Goal: Check status: Check status

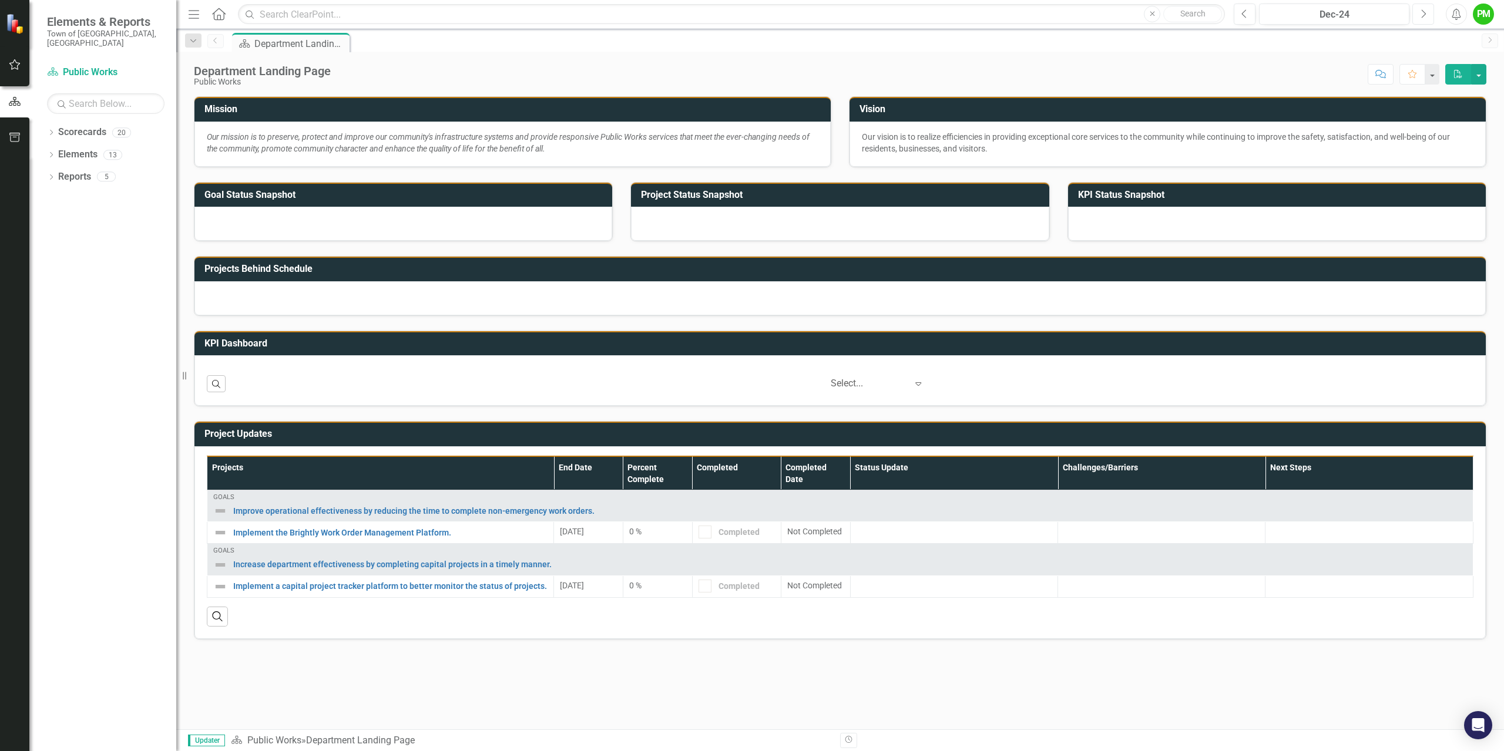
click at [1425, 14] on icon "Next" at bounding box center [1423, 14] width 6 height 11
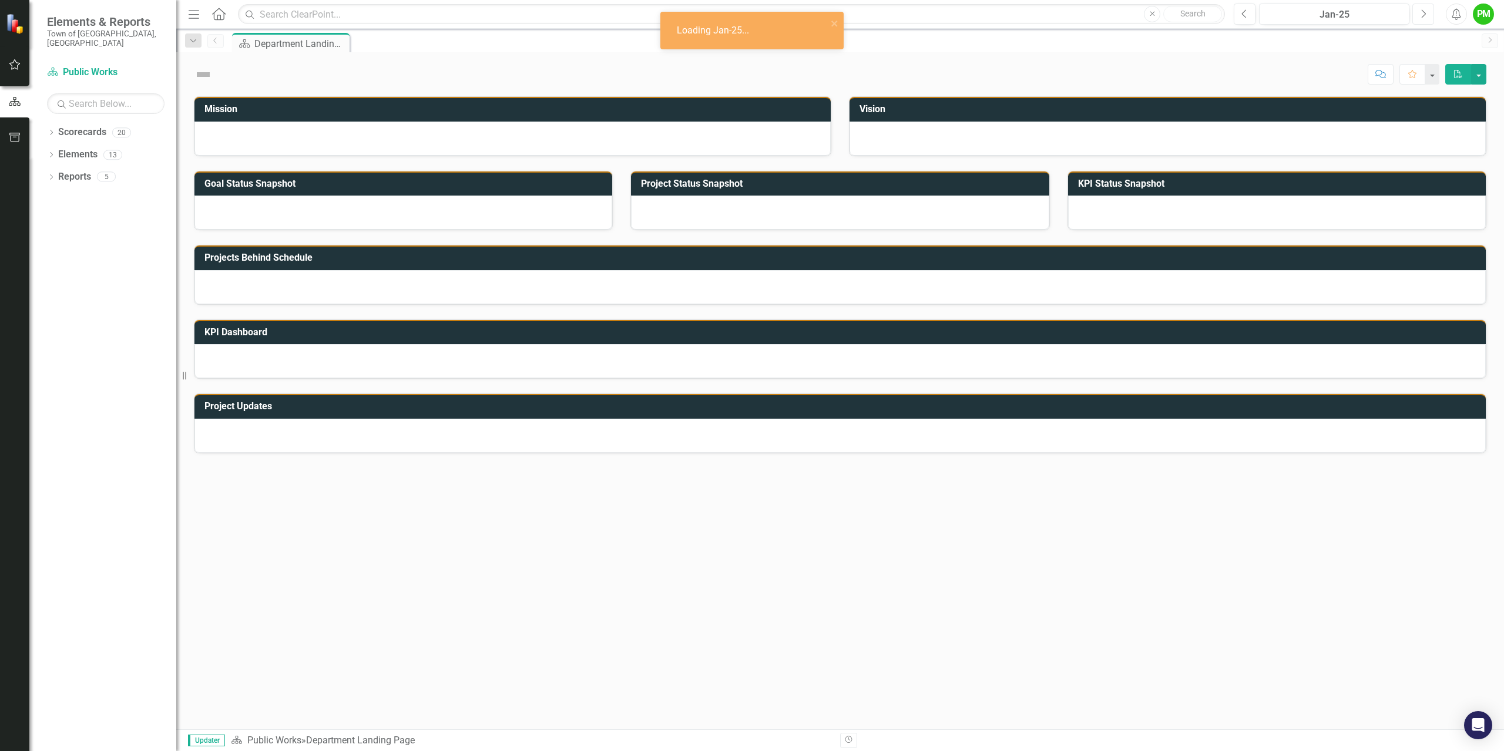
click at [1425, 14] on icon "Next" at bounding box center [1423, 14] width 6 height 11
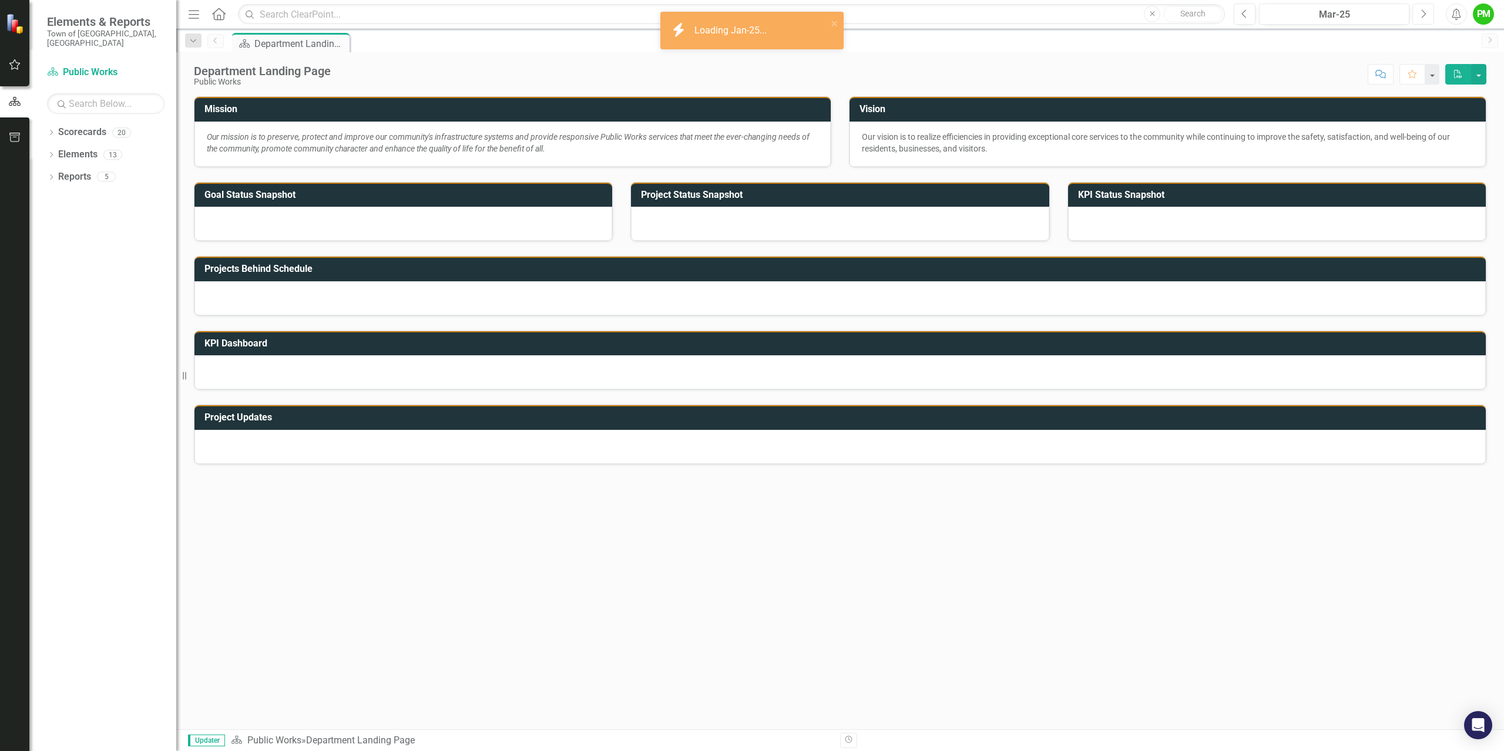
click at [1425, 14] on icon "Next" at bounding box center [1423, 14] width 6 height 11
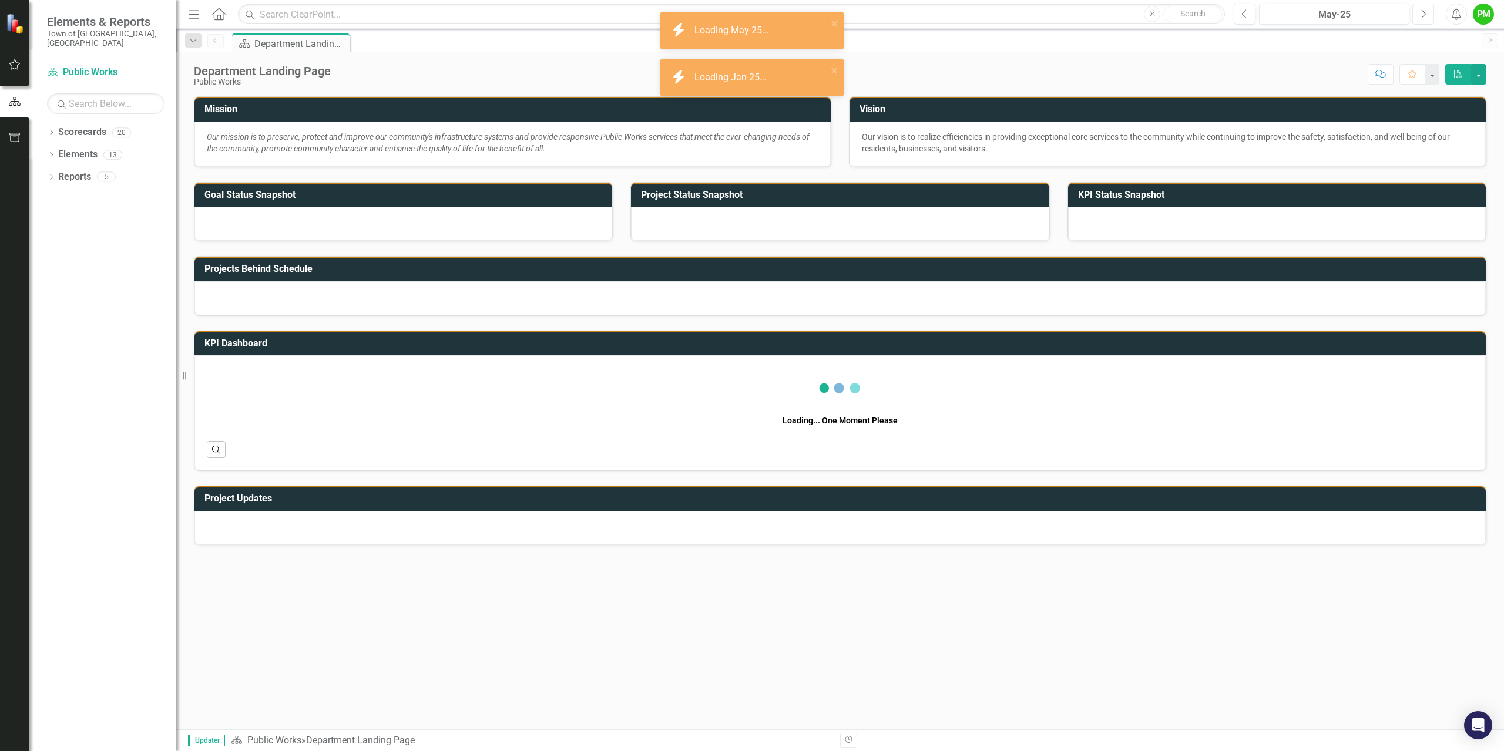
click at [1425, 14] on icon "Next" at bounding box center [1423, 14] width 6 height 11
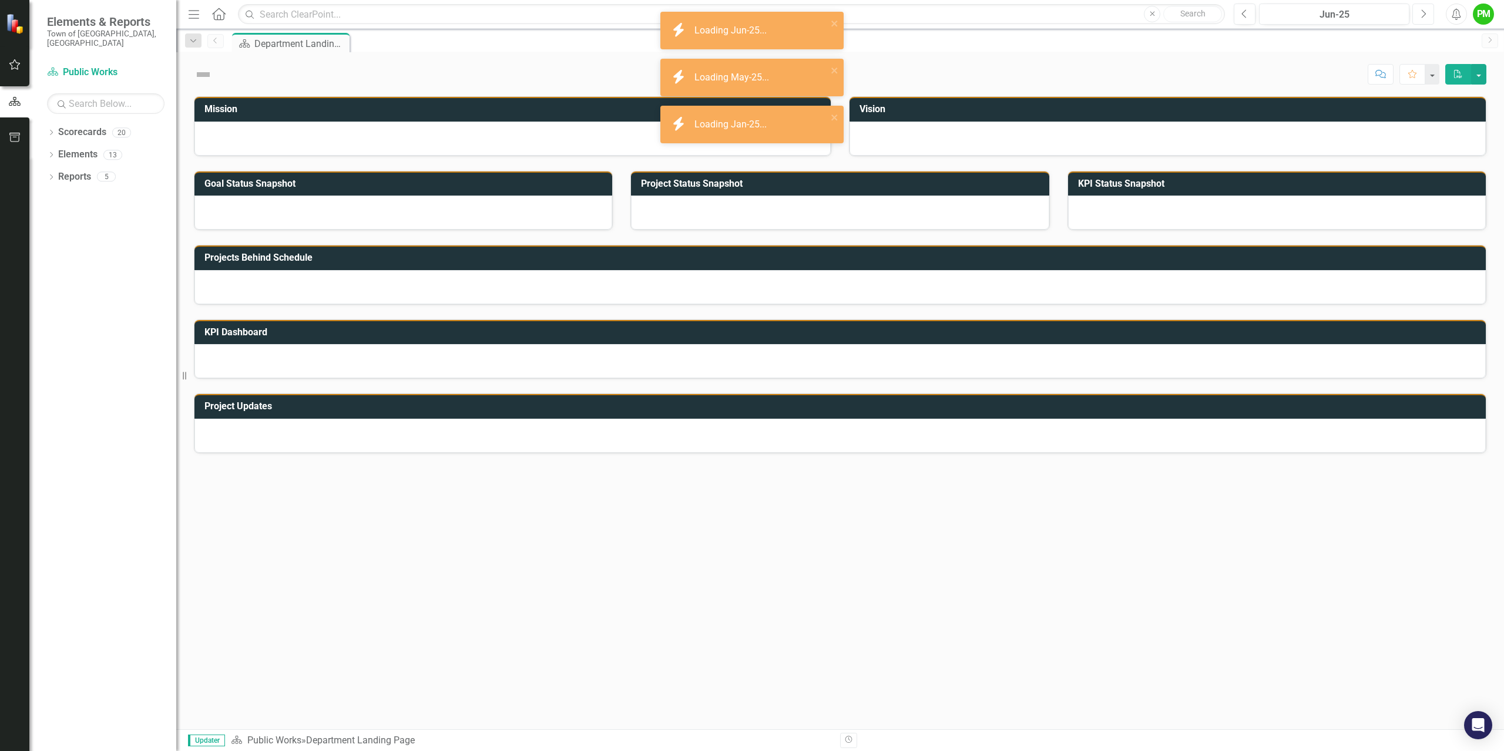
click at [1425, 14] on icon "Next" at bounding box center [1423, 14] width 6 height 11
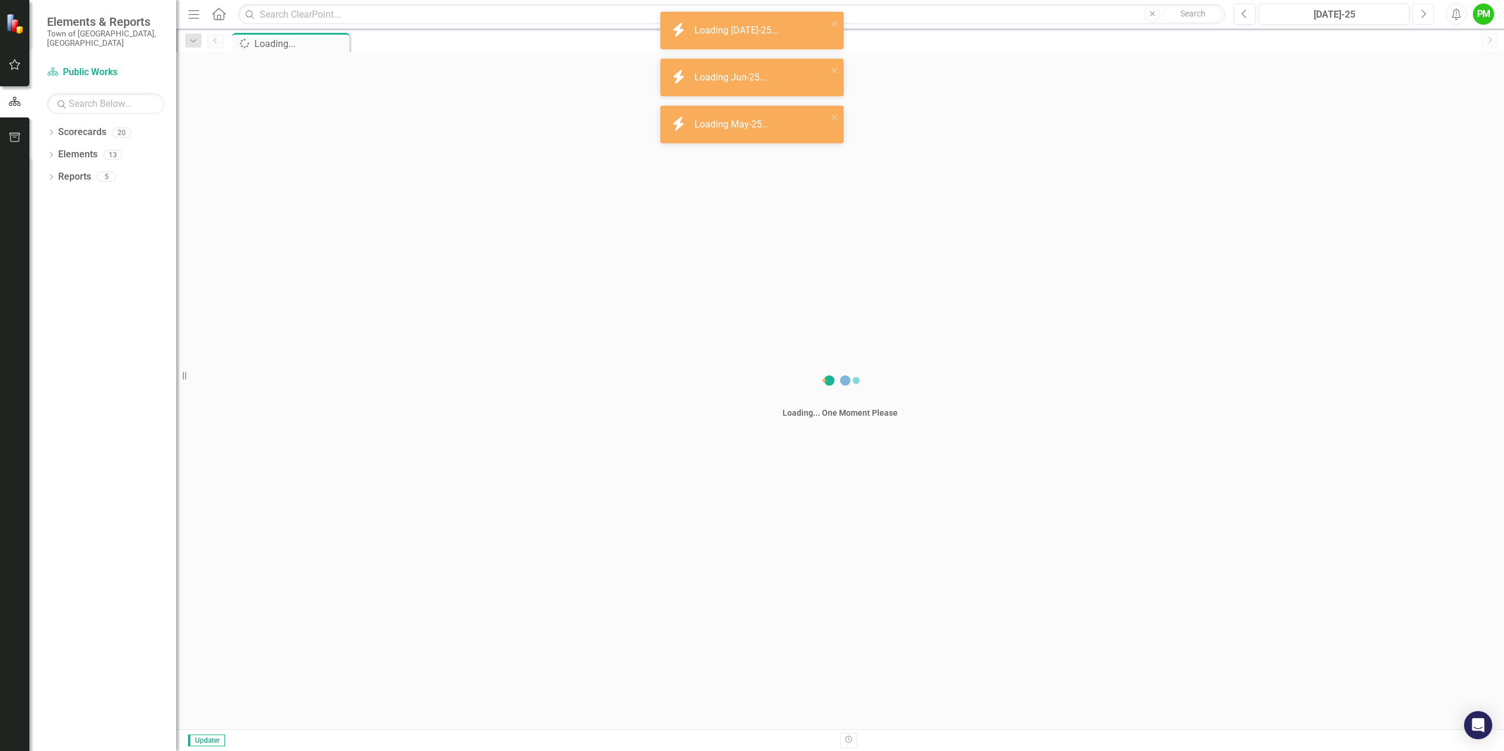
click at [1425, 14] on icon "Next" at bounding box center [1423, 14] width 6 height 11
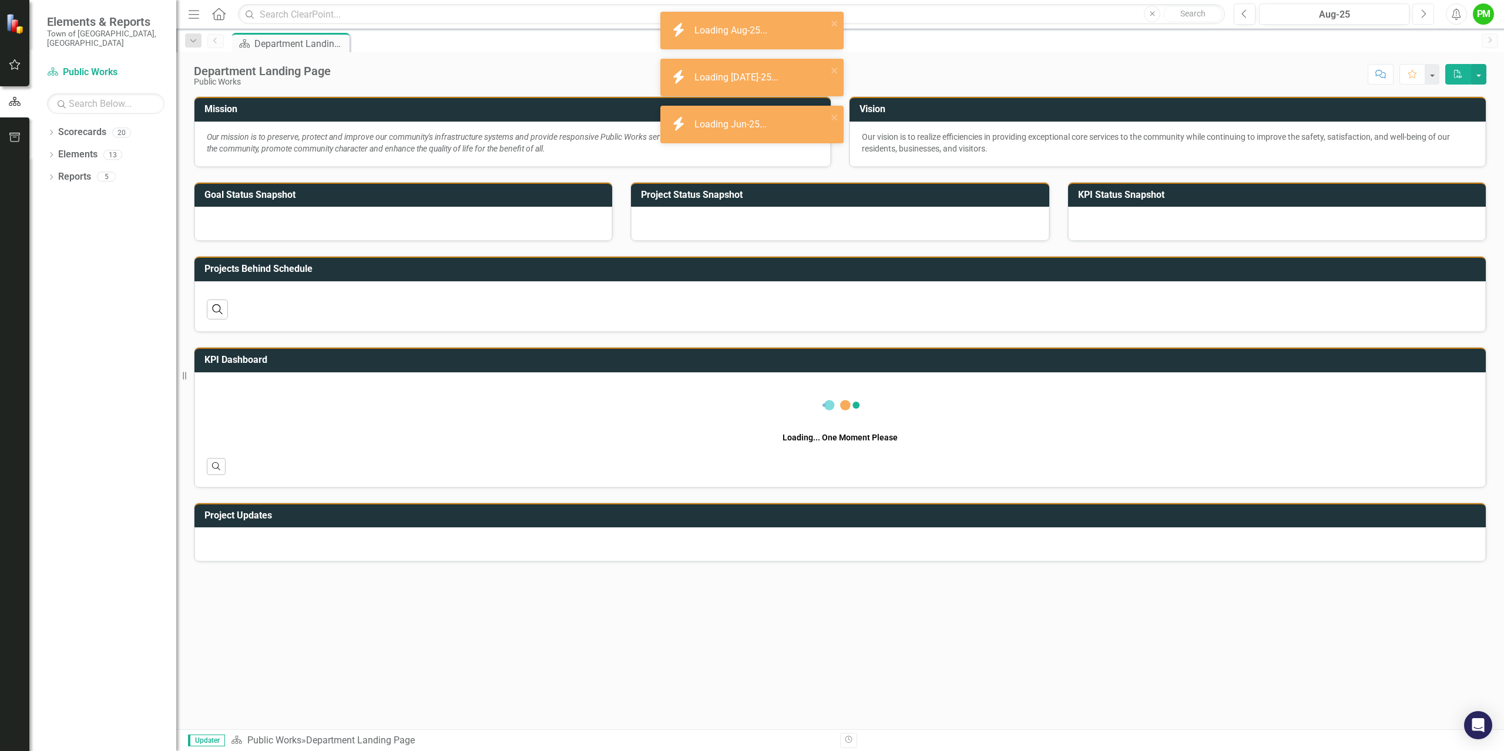
click at [1425, 14] on icon "Next" at bounding box center [1423, 14] width 6 height 11
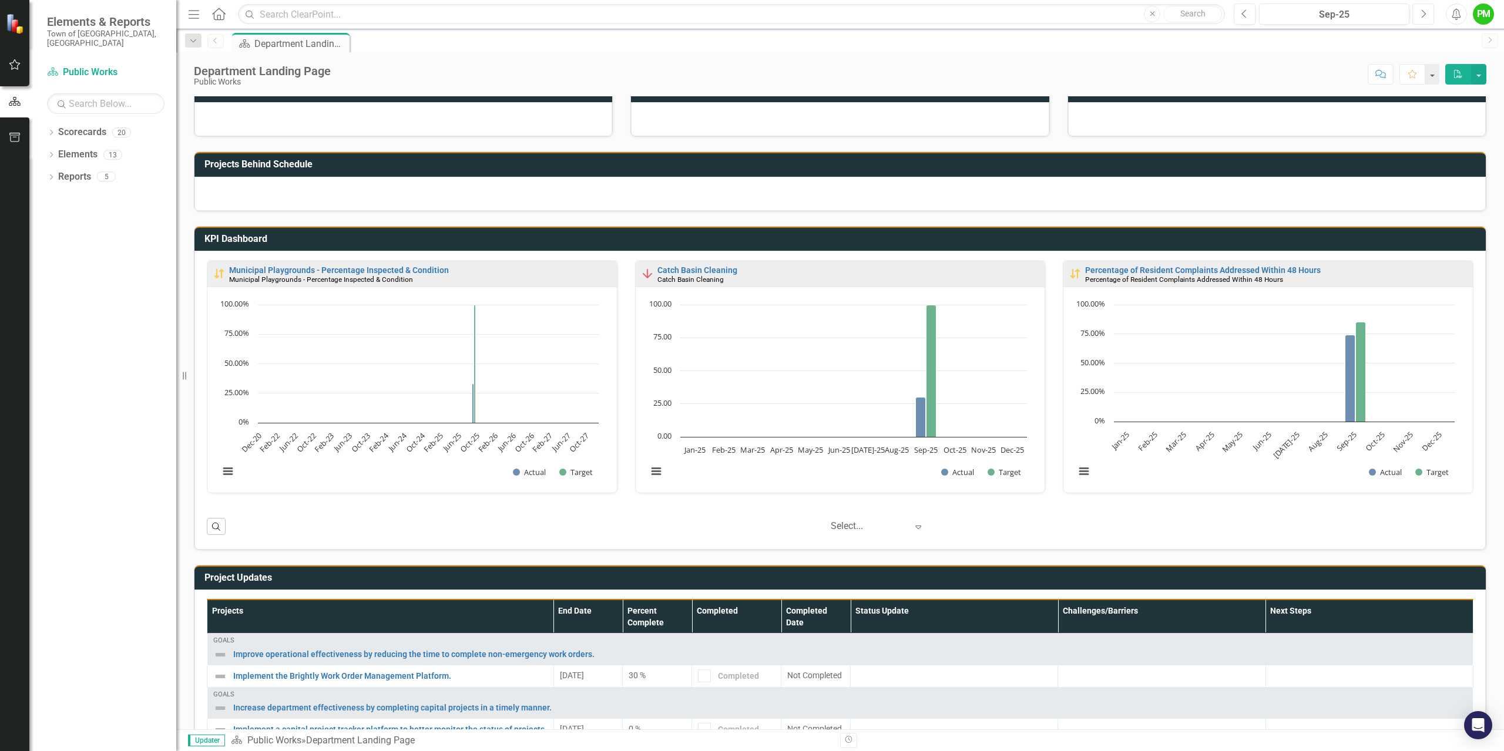
scroll to position [170, 0]
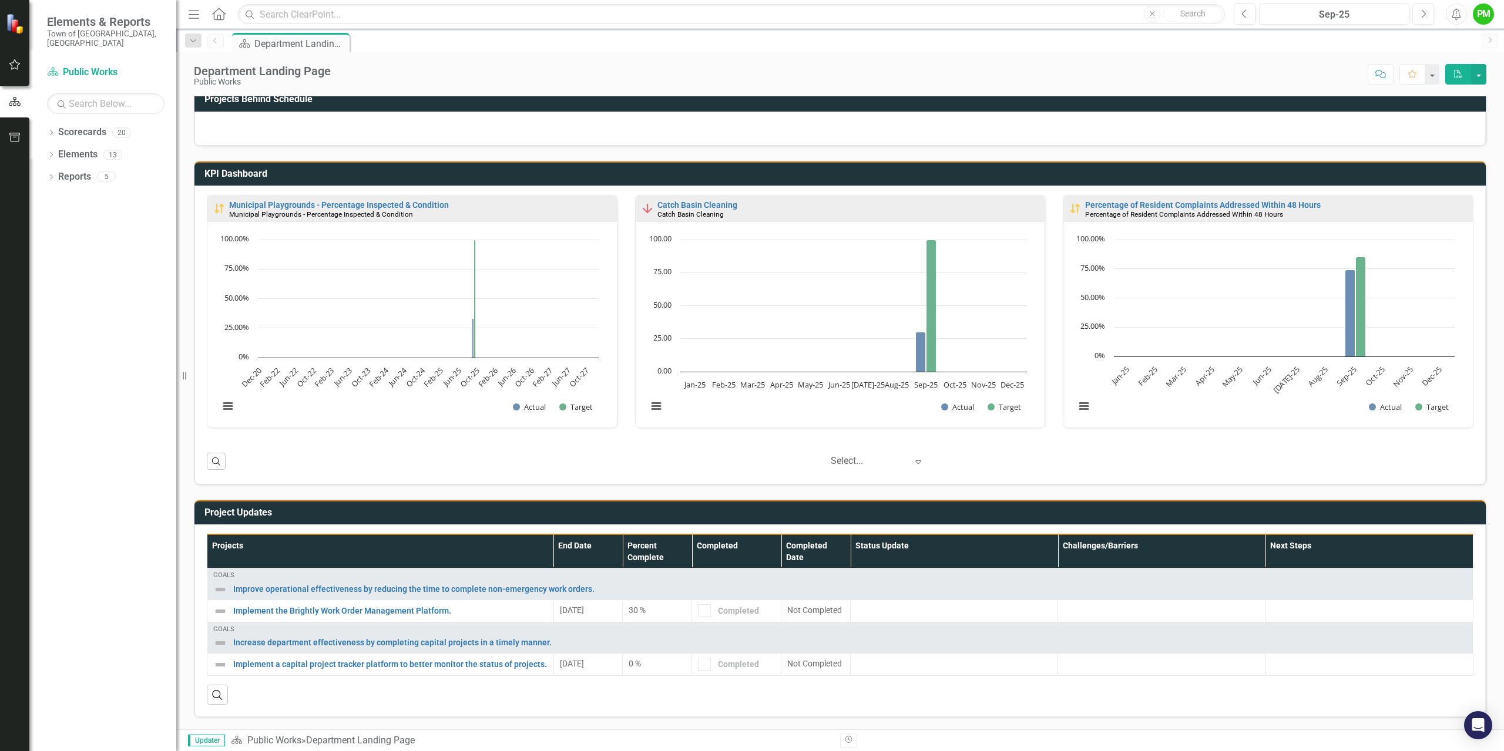
click at [640, 209] on img at bounding box center [647, 209] width 14 height 14
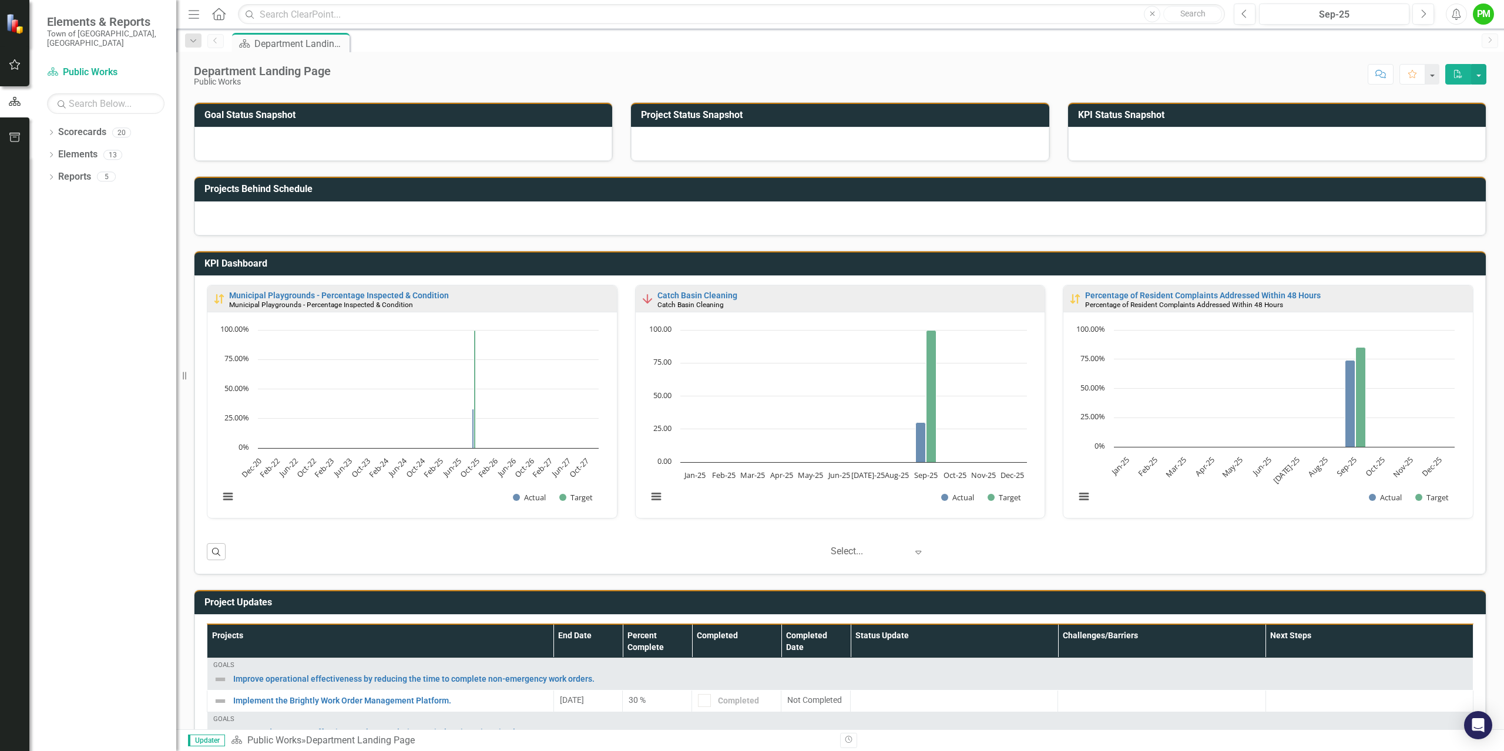
scroll to position [0, 0]
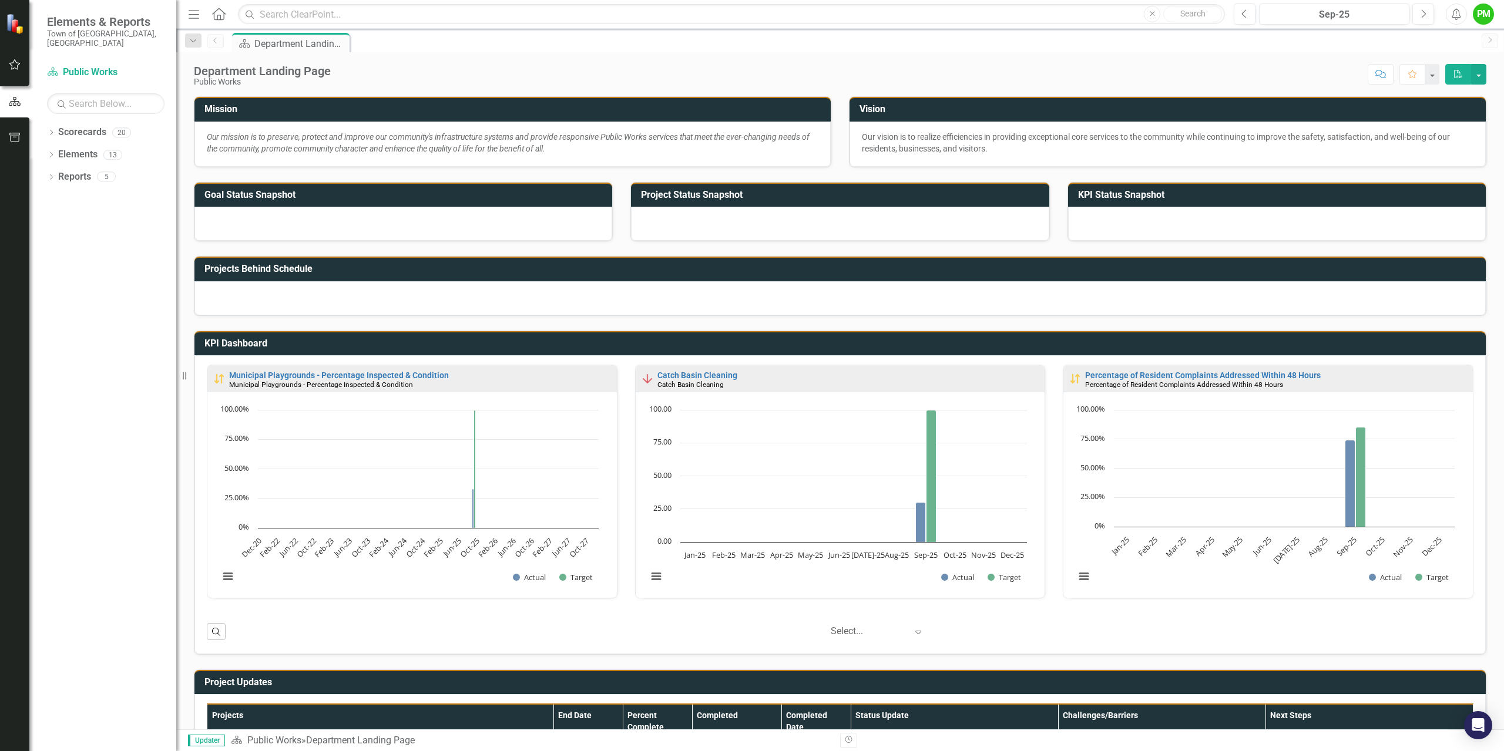
drag, startPoint x: 285, startPoint y: 270, endPoint x: 305, endPoint y: 263, distance: 21.0
click at [289, 267] on h3 "Projects Behind Schedule" at bounding box center [841, 269] width 1275 height 11
click at [100, 126] on link "Scorecards" at bounding box center [82, 133] width 48 height 14
click at [84, 148] on link "Elements" at bounding box center [77, 155] width 39 height 14
click at [72, 172] on link "Reports" at bounding box center [74, 177] width 33 height 14
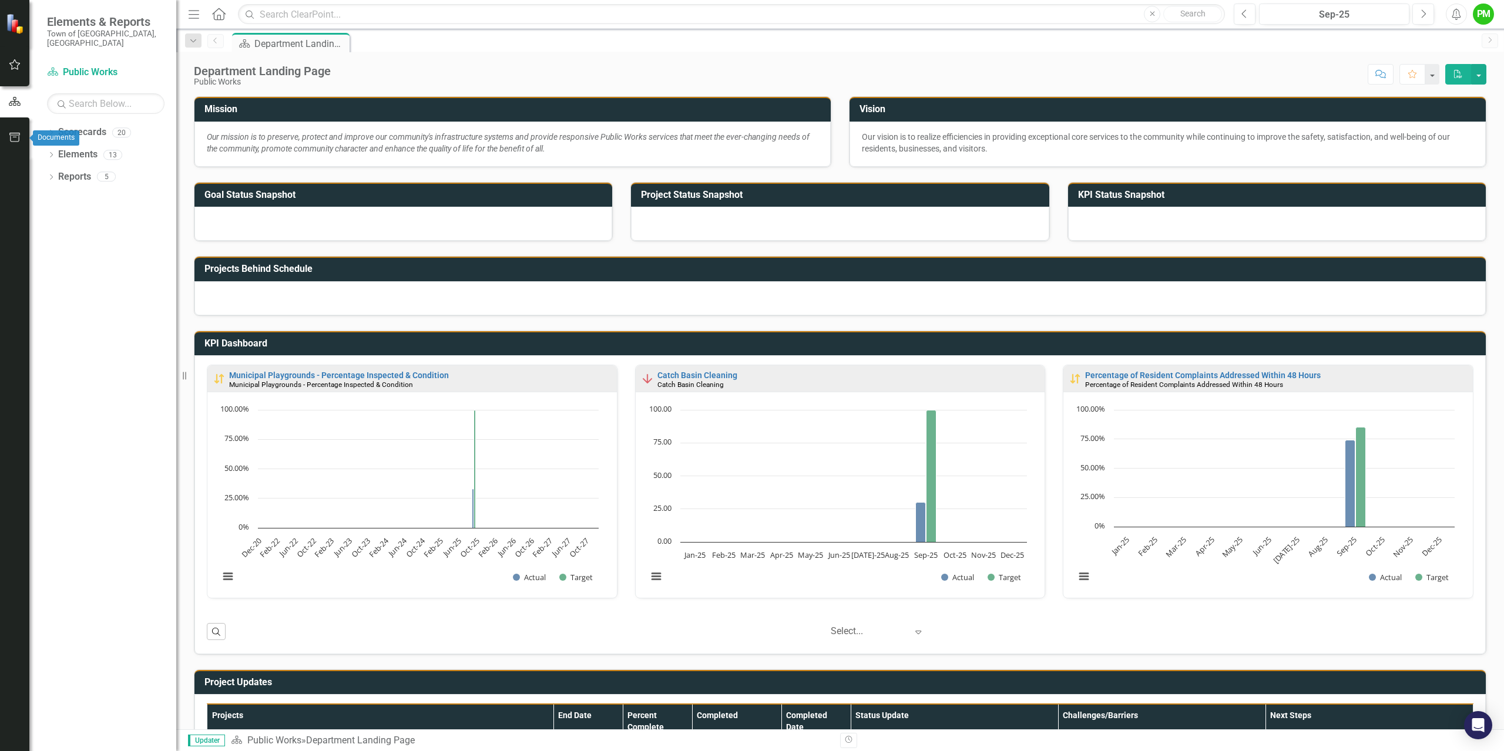
click at [15, 136] on icon "button" at bounding box center [15, 137] width 12 height 9
click at [15, 68] on icon "button" at bounding box center [15, 64] width 12 height 9
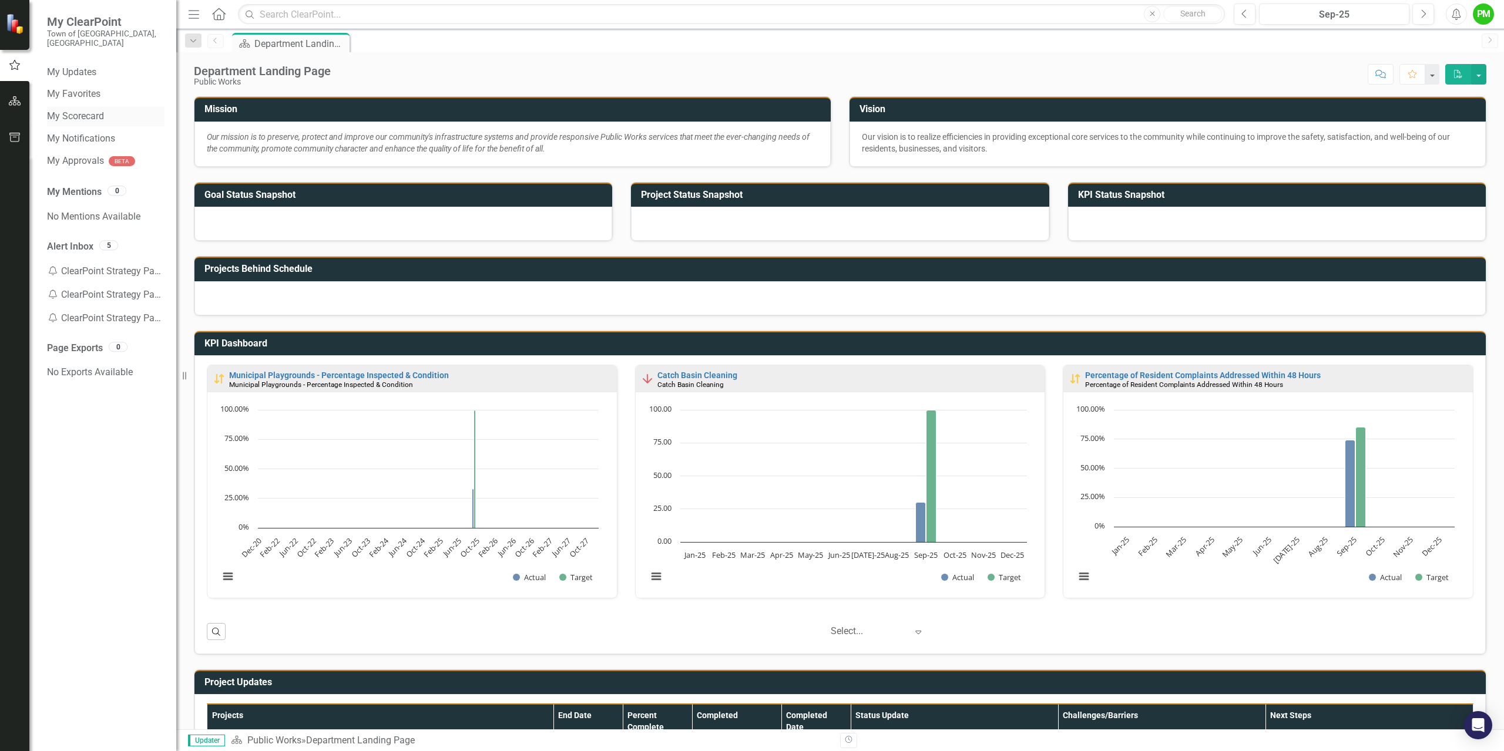
click at [76, 110] on link "My Scorecard" at bounding box center [106, 117] width 118 height 14
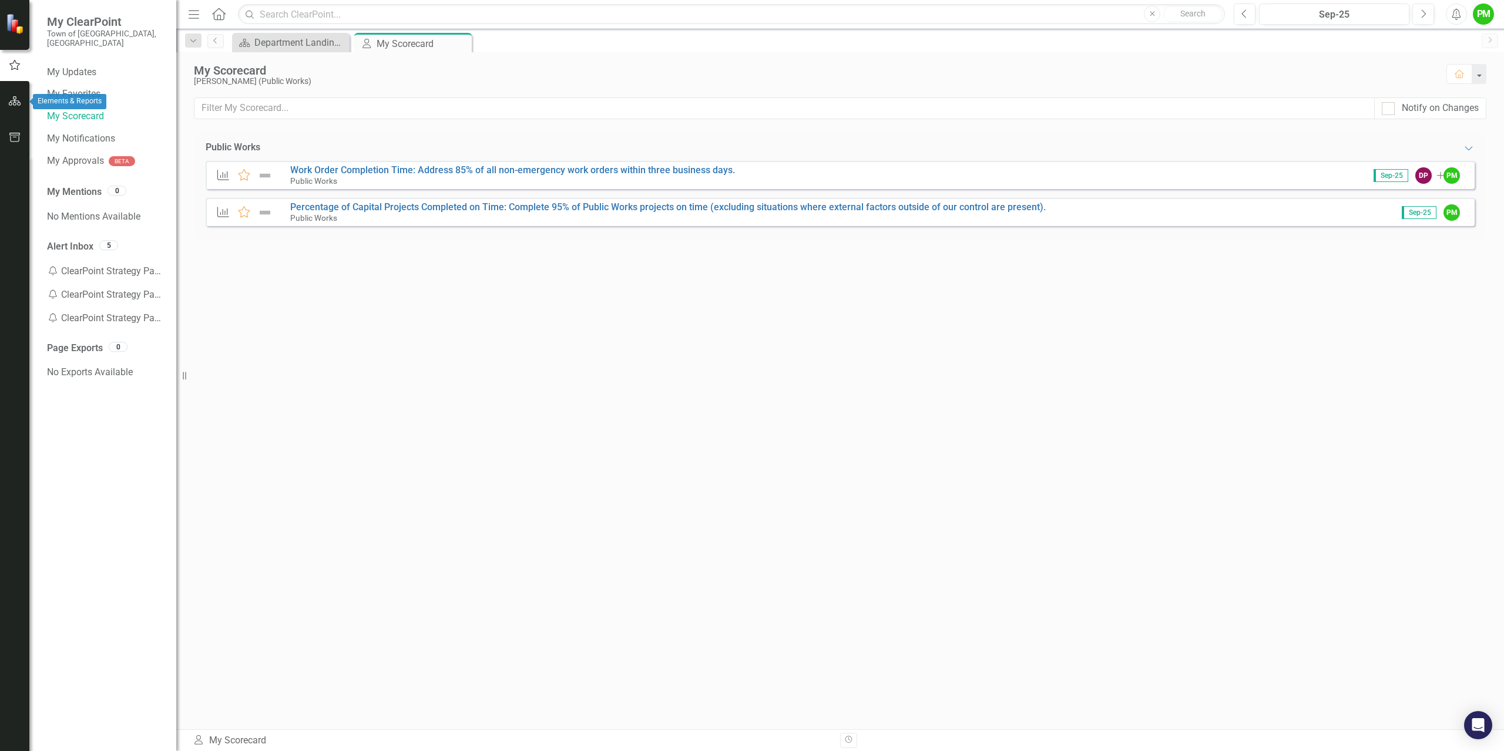
click at [23, 107] on button "button" at bounding box center [15, 101] width 26 height 25
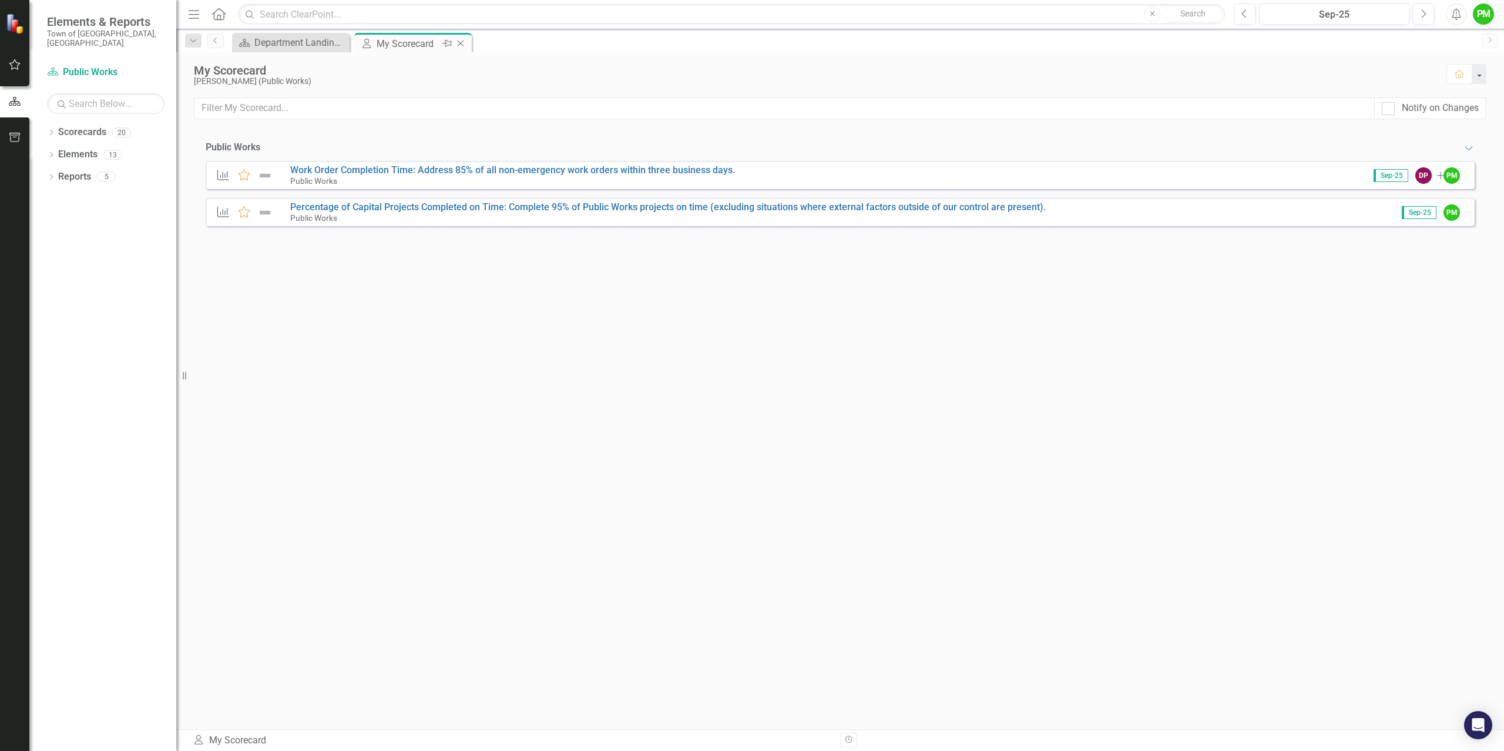
click at [459, 41] on icon "Close" at bounding box center [461, 43] width 12 height 9
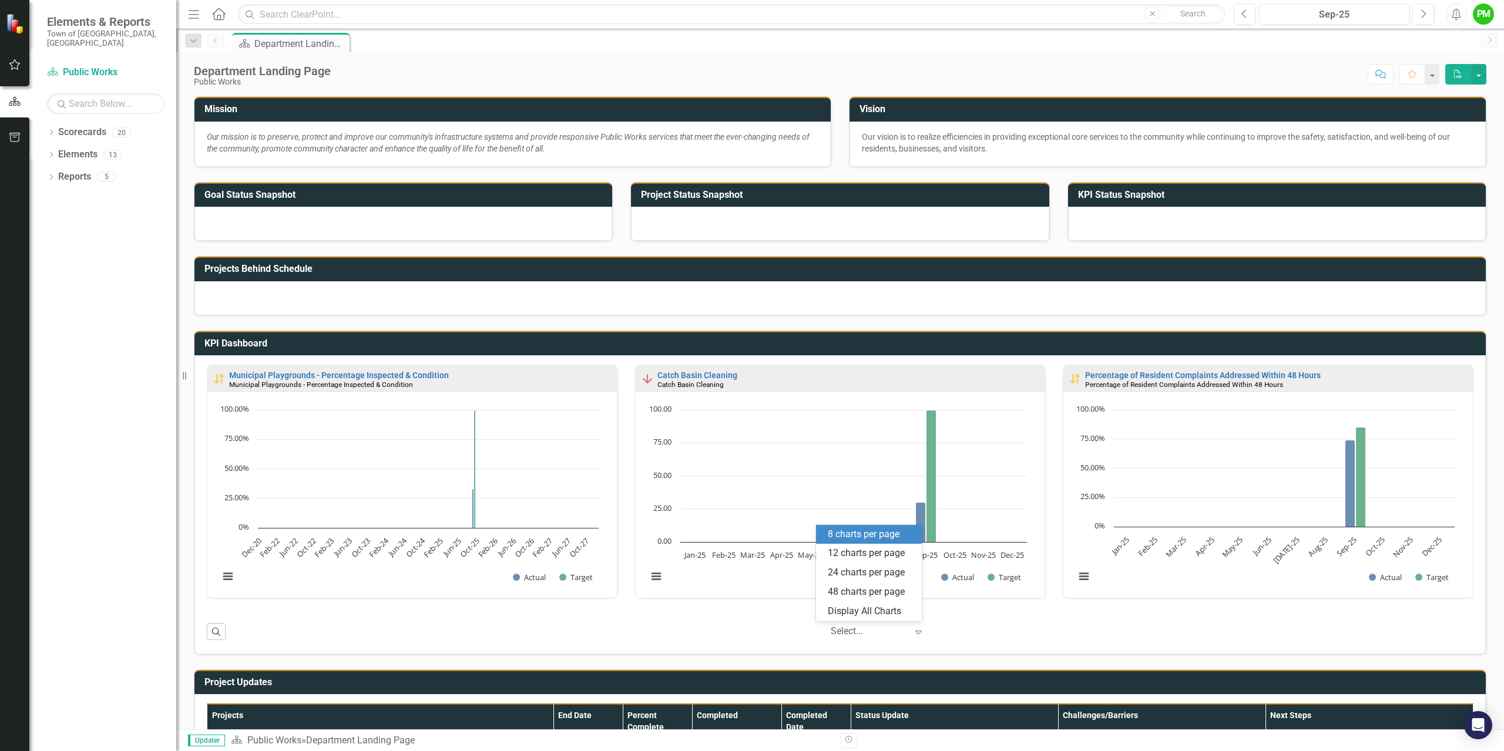
click at [916, 631] on icon at bounding box center [919, 633] width 6 height 4
click at [856, 550] on div "12 charts per page" at bounding box center [871, 554] width 87 height 14
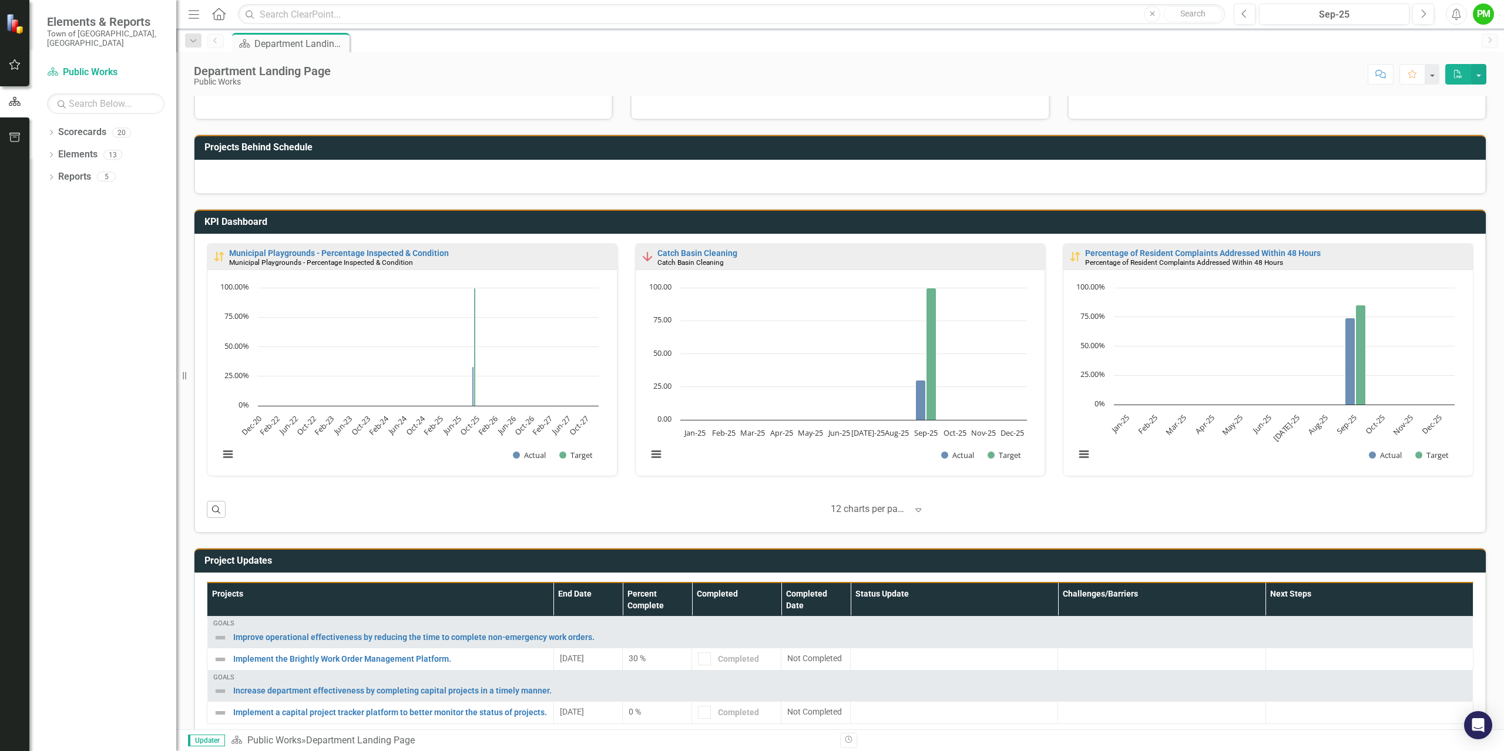
scroll to position [170, 0]
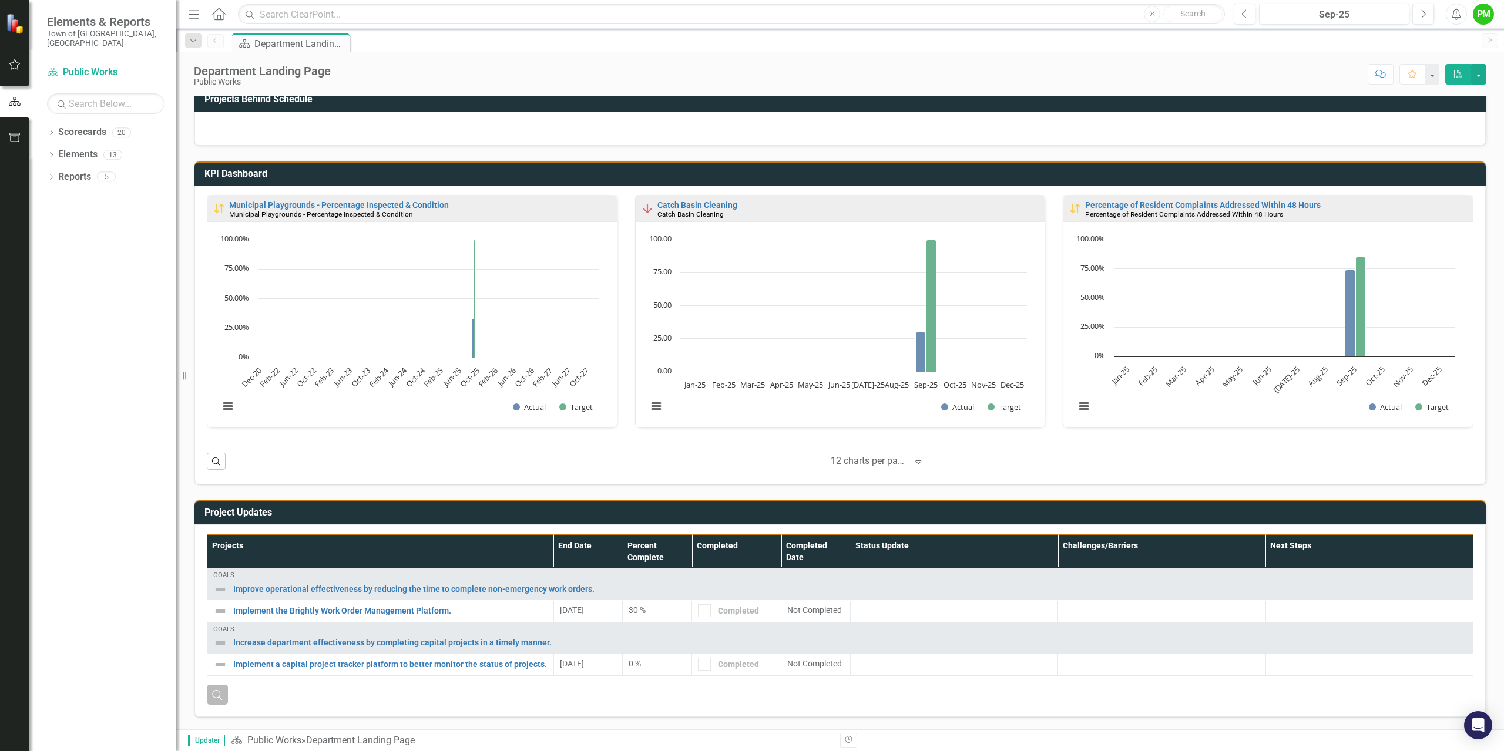
click at [216, 697] on icon "Search" at bounding box center [217, 695] width 13 height 11
click at [220, 696] on icon "Close" at bounding box center [217, 695] width 13 height 11
click at [1341, 12] on div "Sep-25" at bounding box center [1334, 15] width 142 height 14
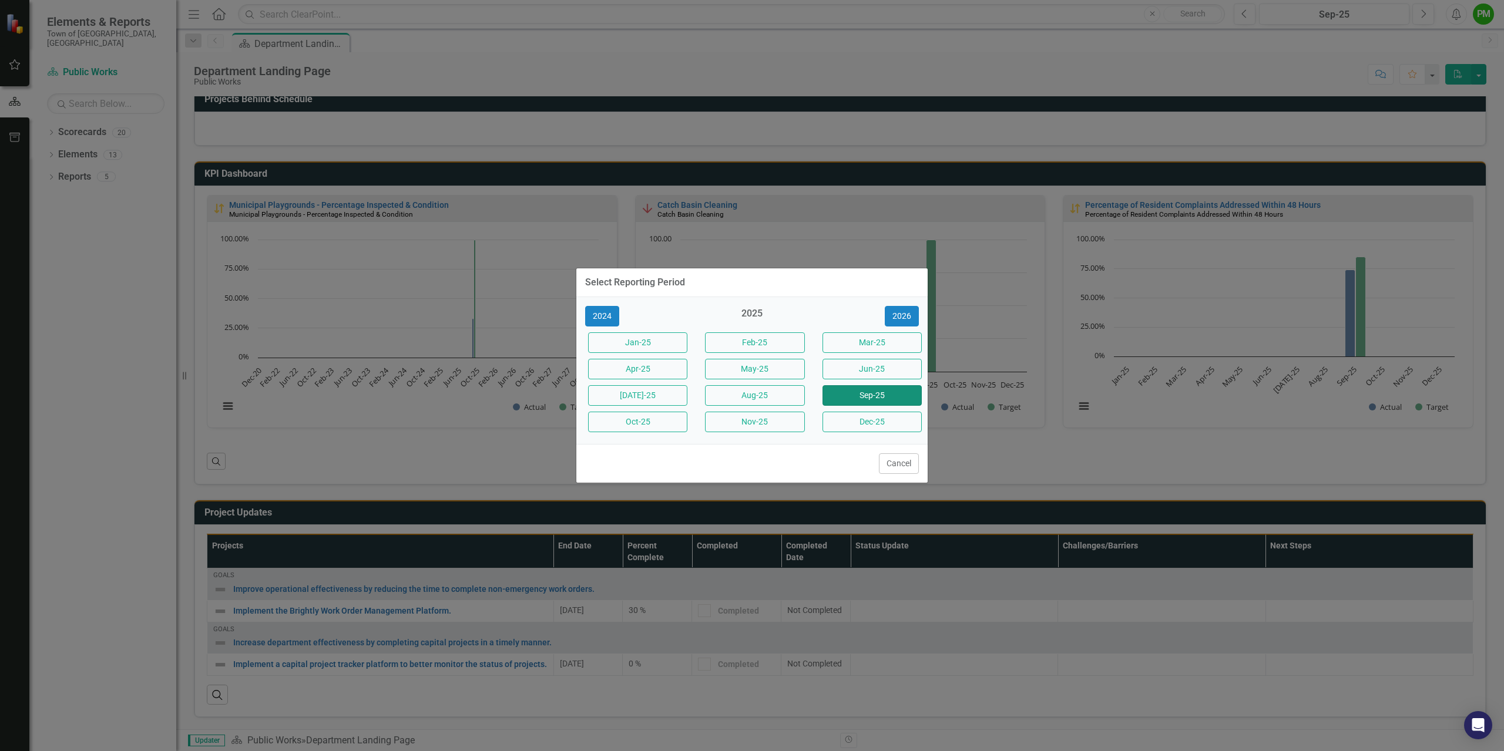
click at [875, 397] on button "Sep-25" at bounding box center [872, 395] width 99 height 21
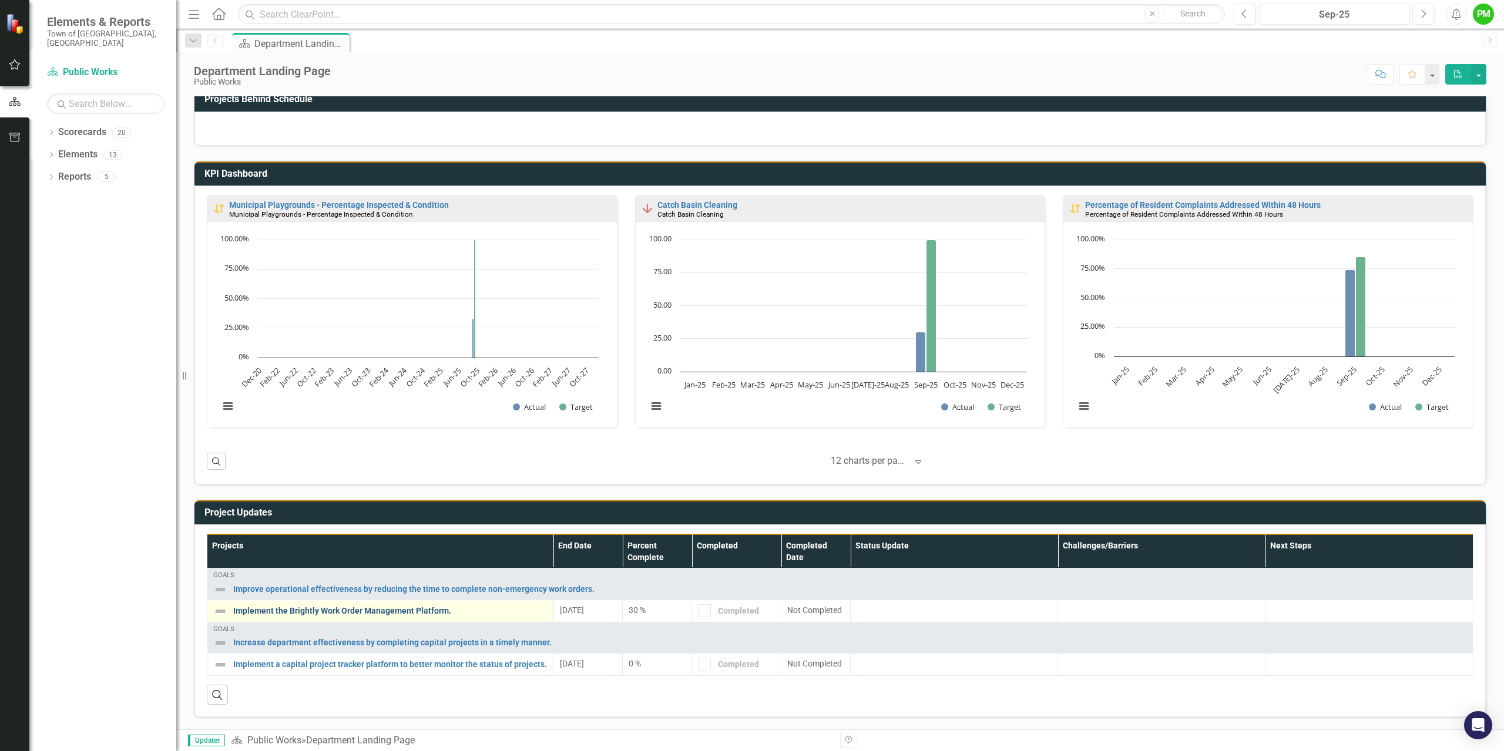
click at [334, 613] on link "Implement the Brightly Work Order Management Platform." at bounding box center [390, 611] width 314 height 9
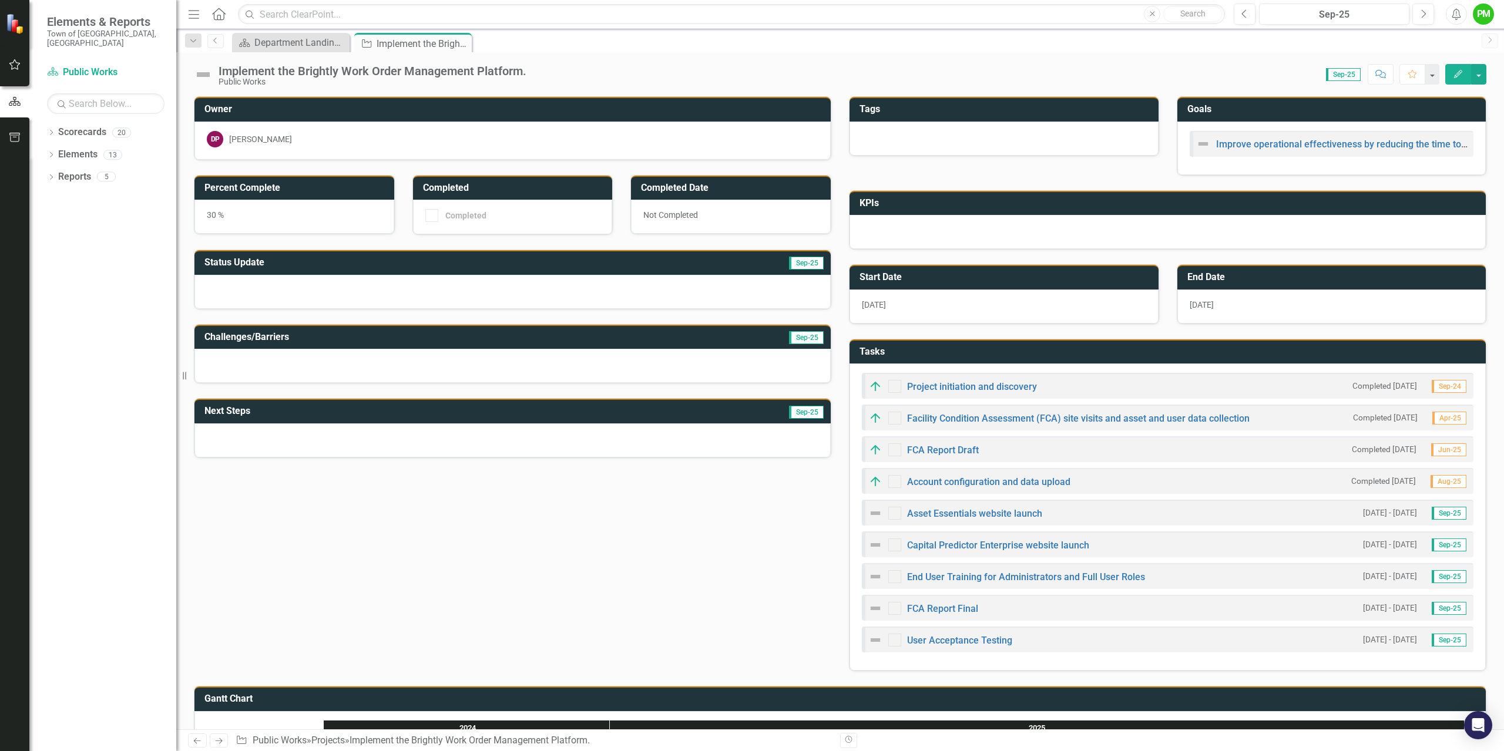
checkbox input "true"
click at [935, 512] on link "Asset Essentials website launch" at bounding box center [974, 513] width 135 height 11
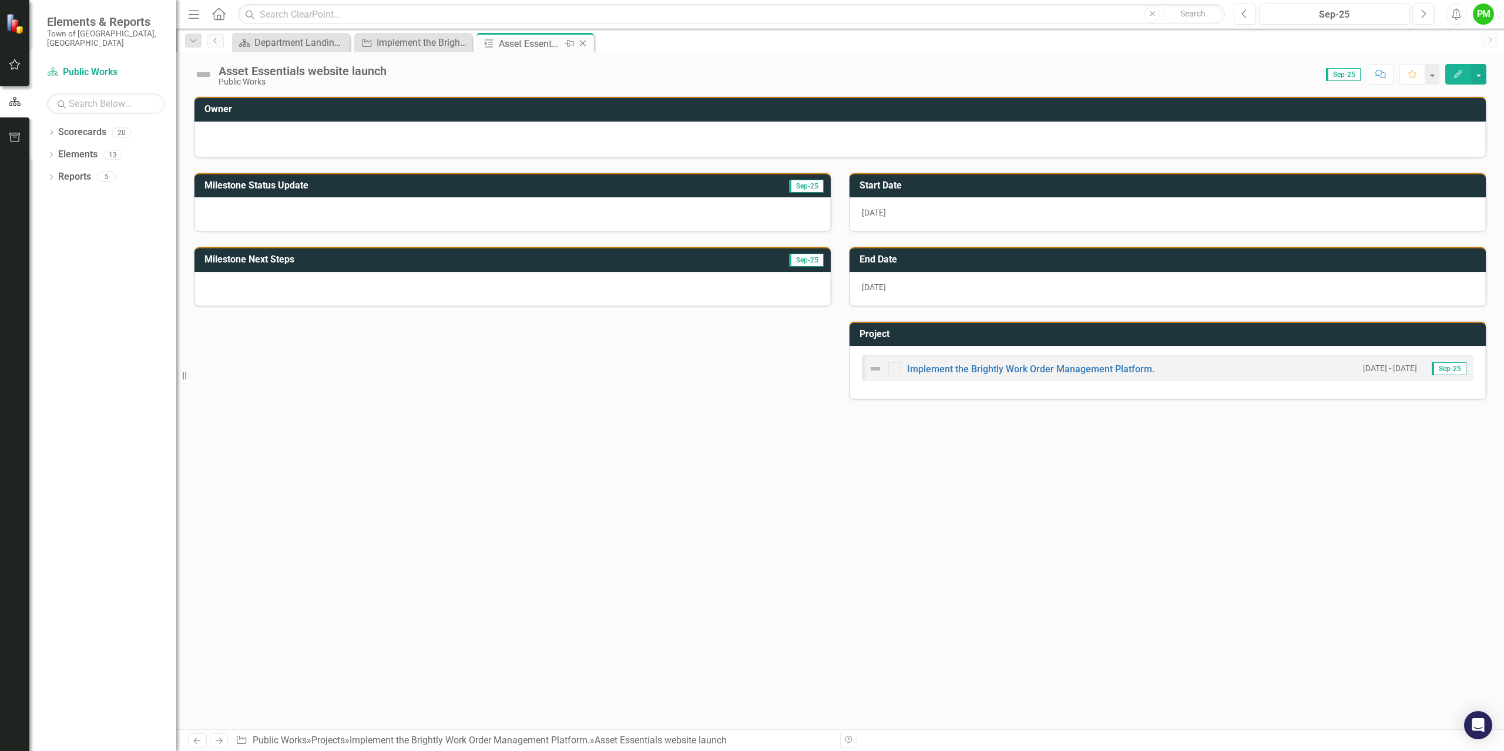
click at [586, 45] on icon "Close" at bounding box center [583, 43] width 12 height 9
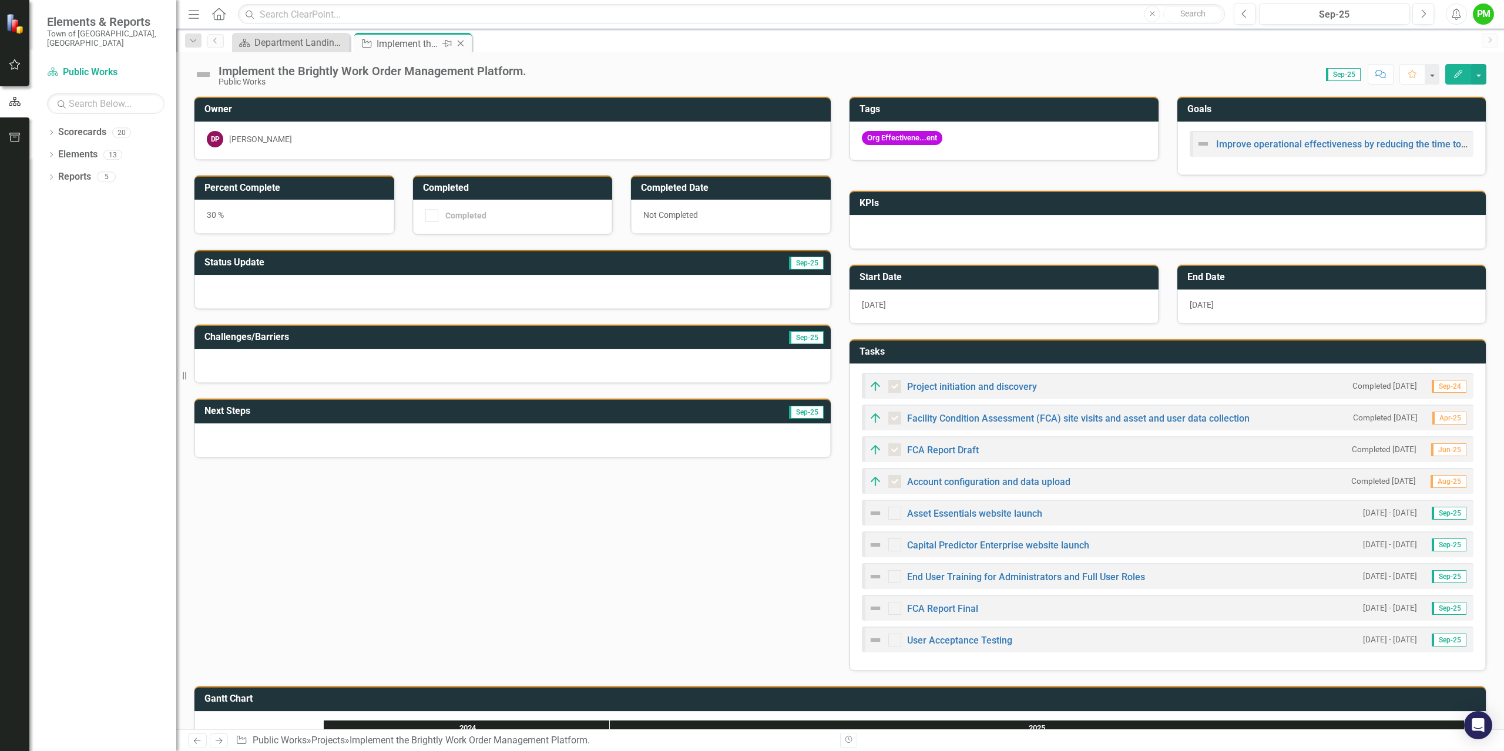
click at [461, 46] on icon "Close" at bounding box center [461, 43] width 12 height 9
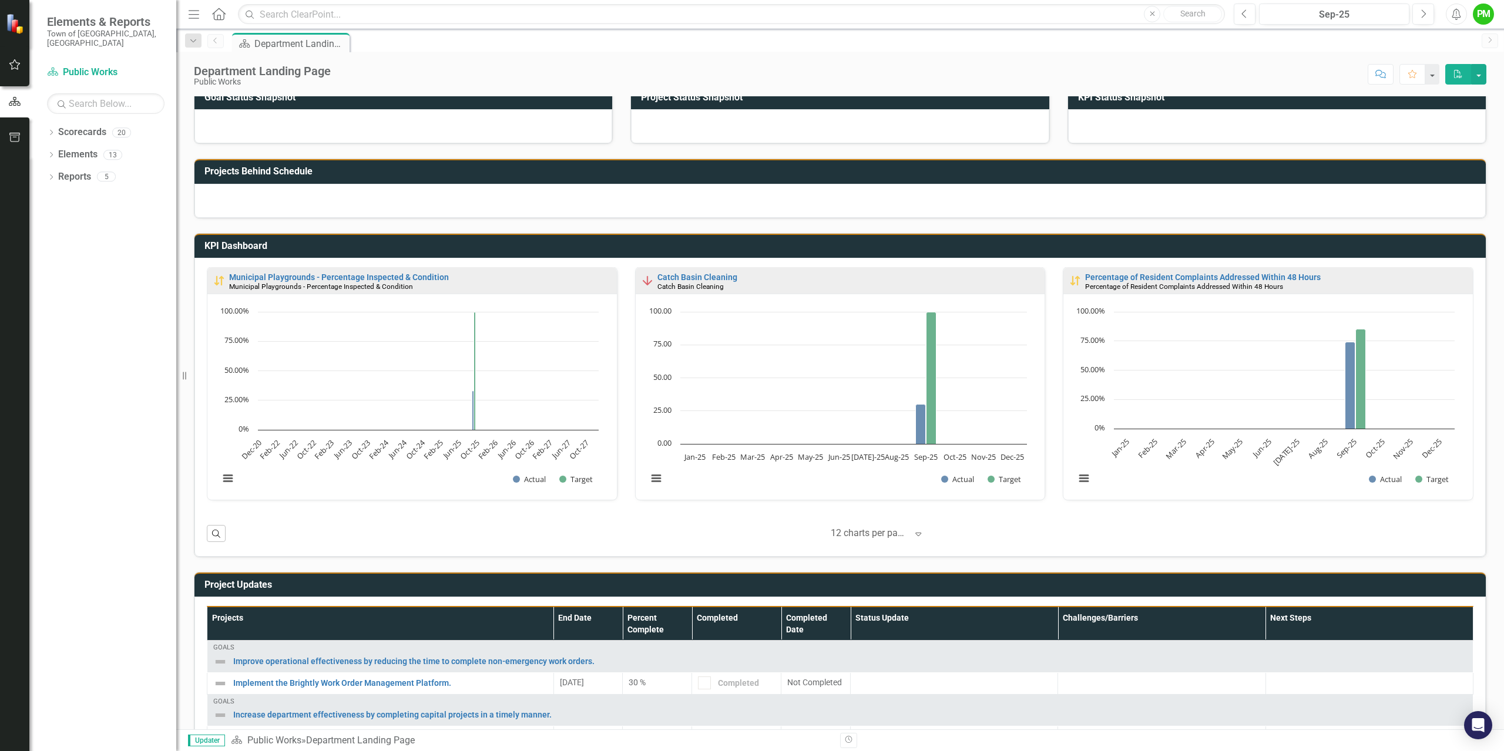
scroll to position [170, 0]
